Goal: Communication & Community: Answer question/provide support

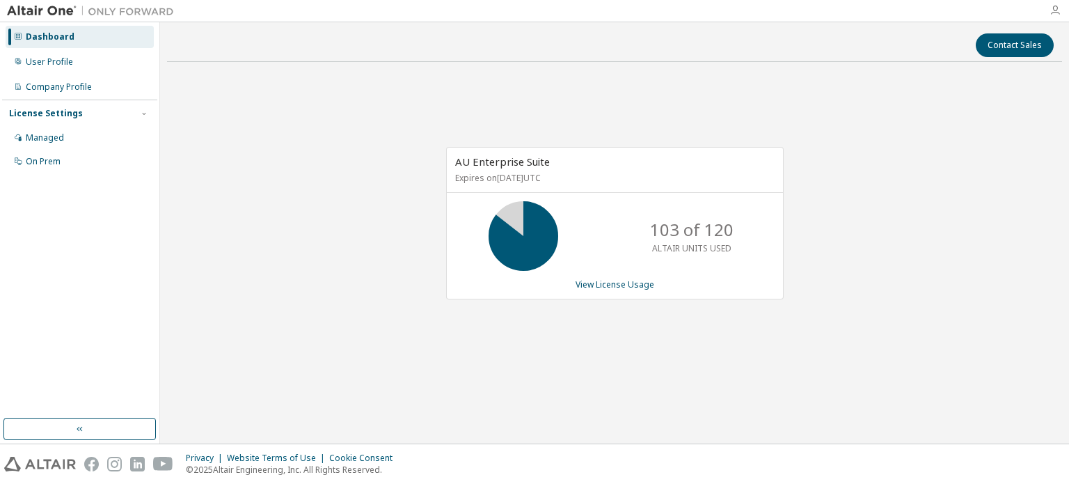
click at [1059, 8] on icon "button" at bounding box center [1054, 10] width 11 height 11
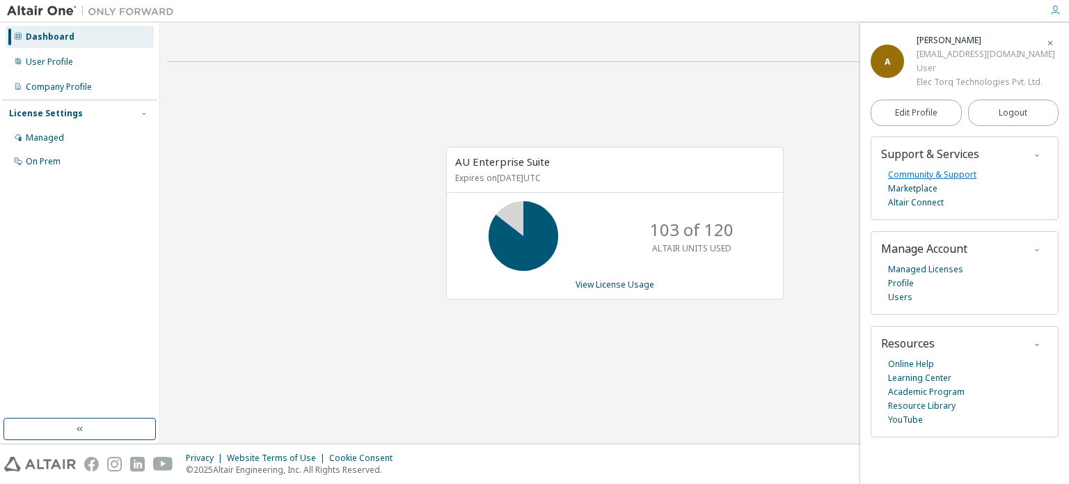
click at [921, 175] on link "Community & Support" at bounding box center [932, 175] width 88 height 14
